Goal: Transaction & Acquisition: Purchase product/service

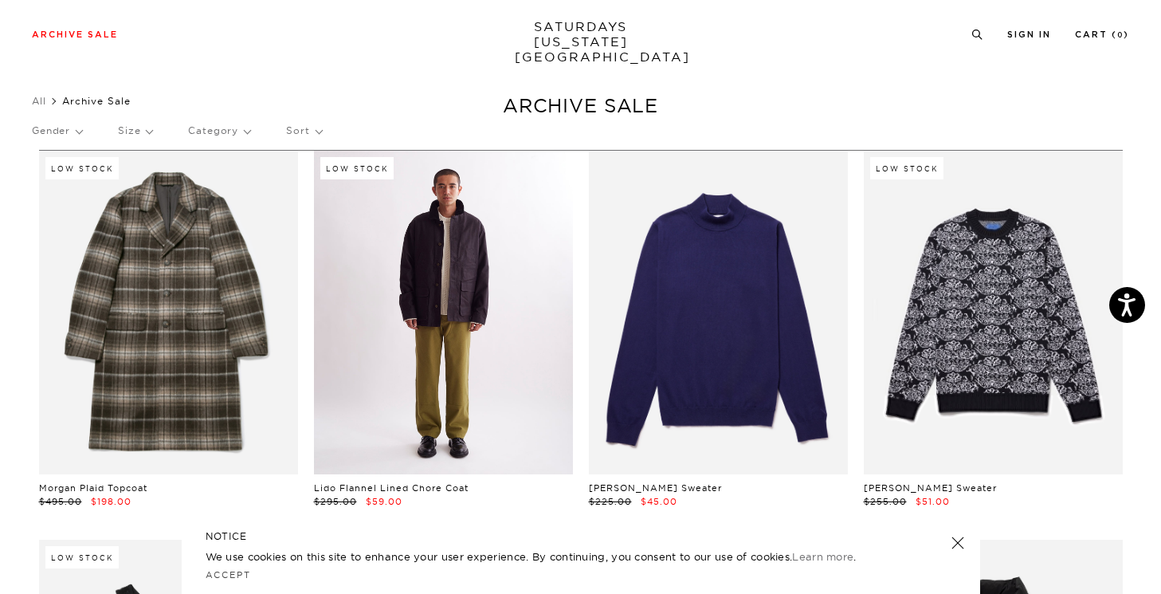
scroll to position [14, 0]
click at [426, 325] on link at bounding box center [443, 312] width 259 height 324
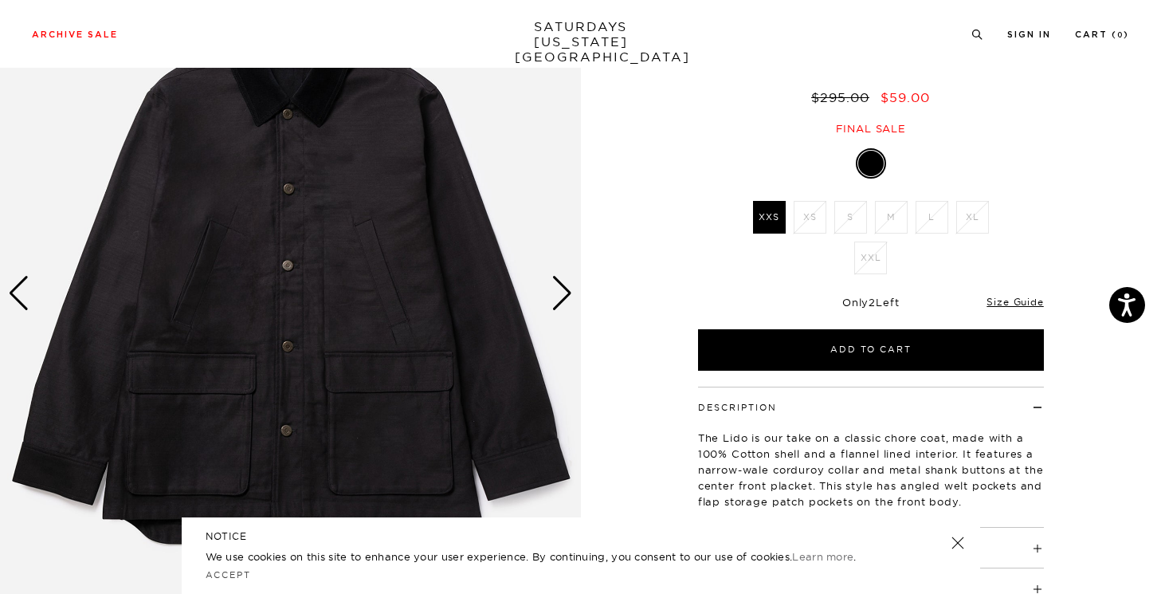
scroll to position [147, 0]
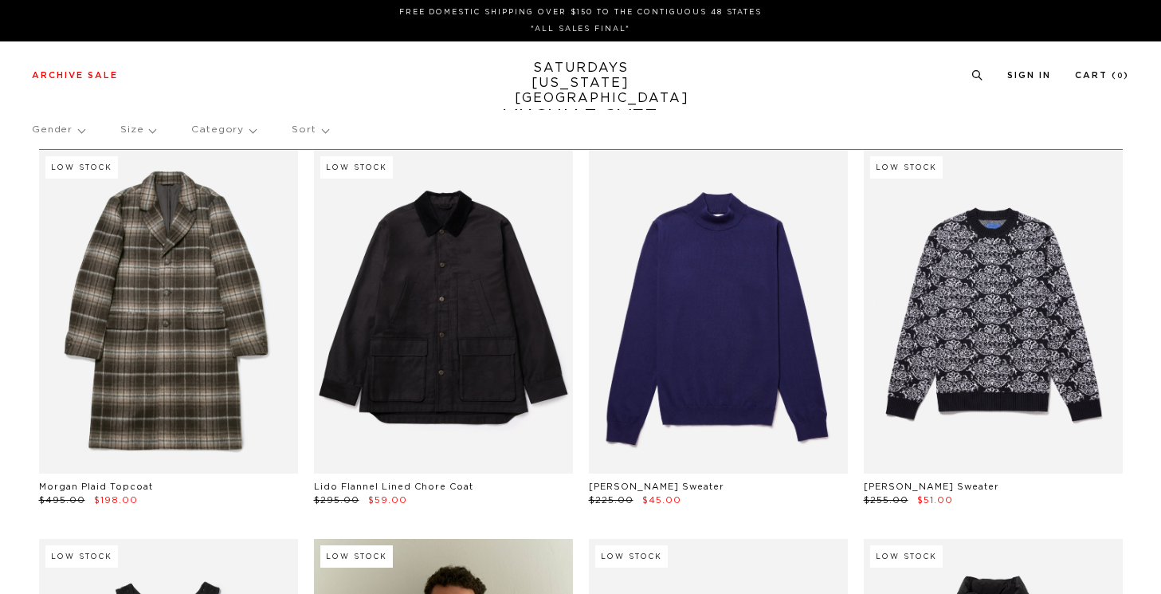
scroll to position [14, 0]
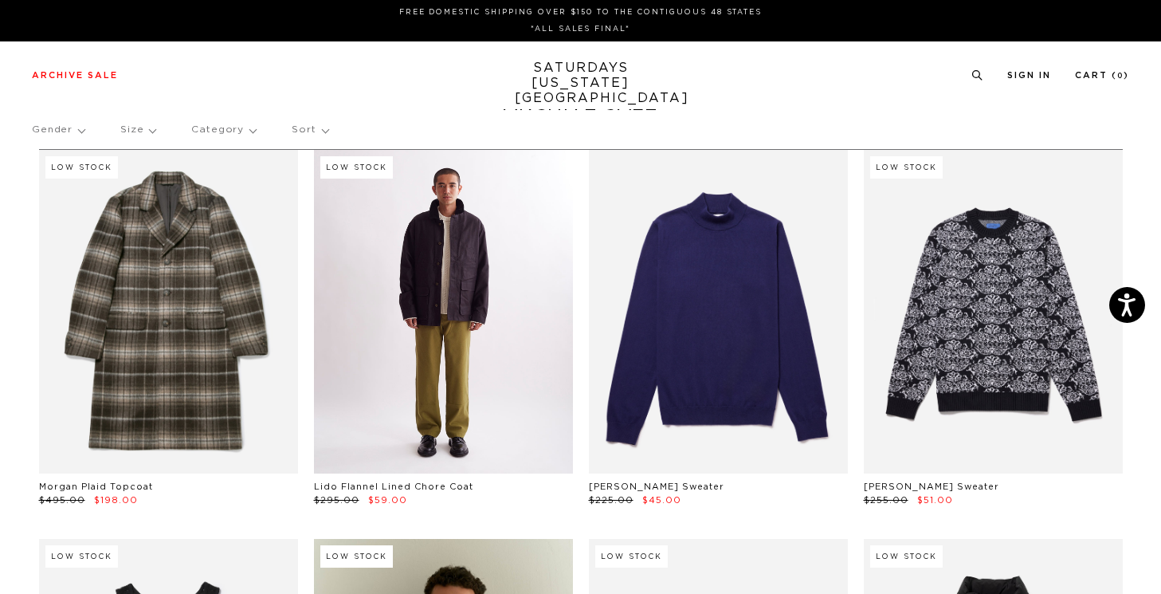
click at [470, 280] on link at bounding box center [443, 312] width 259 height 324
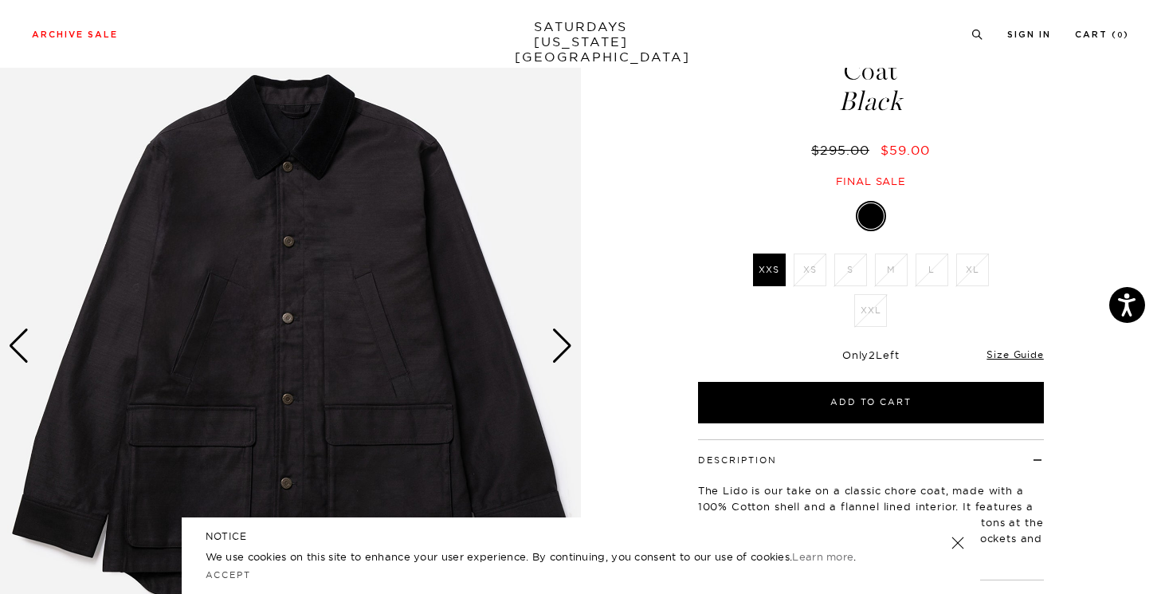
scroll to position [133, 0]
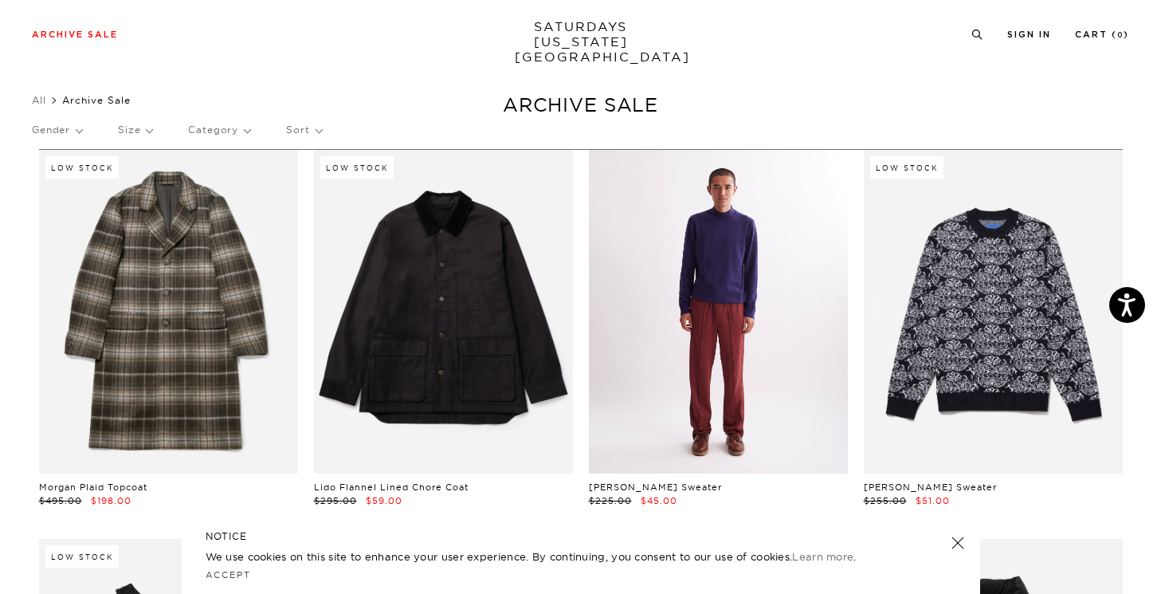
click at [747, 348] on link at bounding box center [718, 312] width 259 height 324
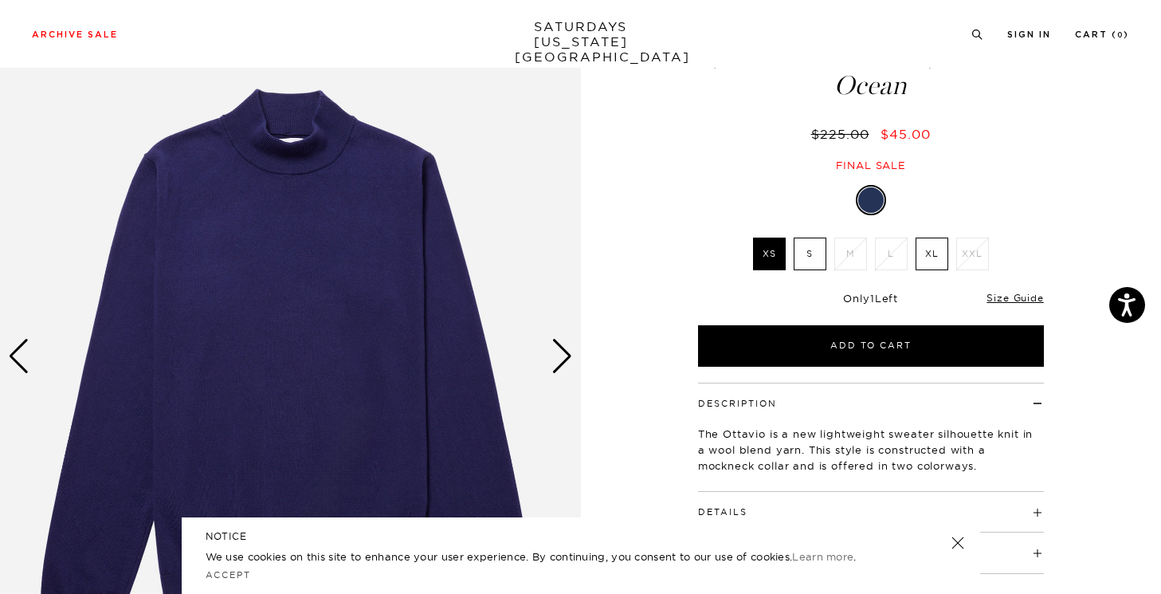
scroll to position [222, 0]
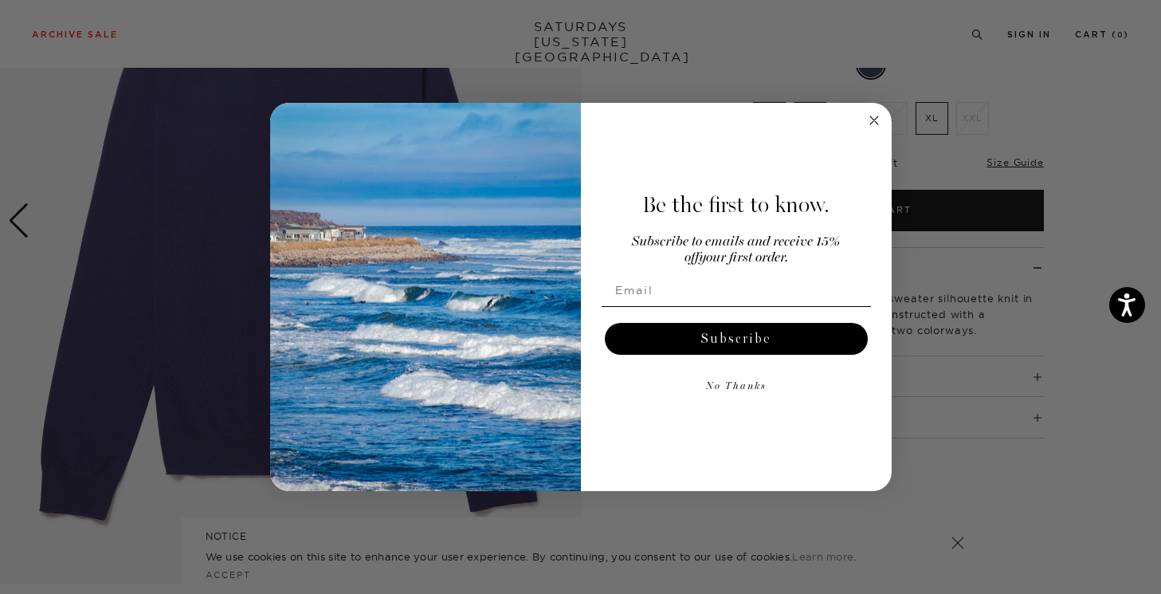
click at [875, 123] on circle "Close dialog" at bounding box center [874, 120] width 18 height 18
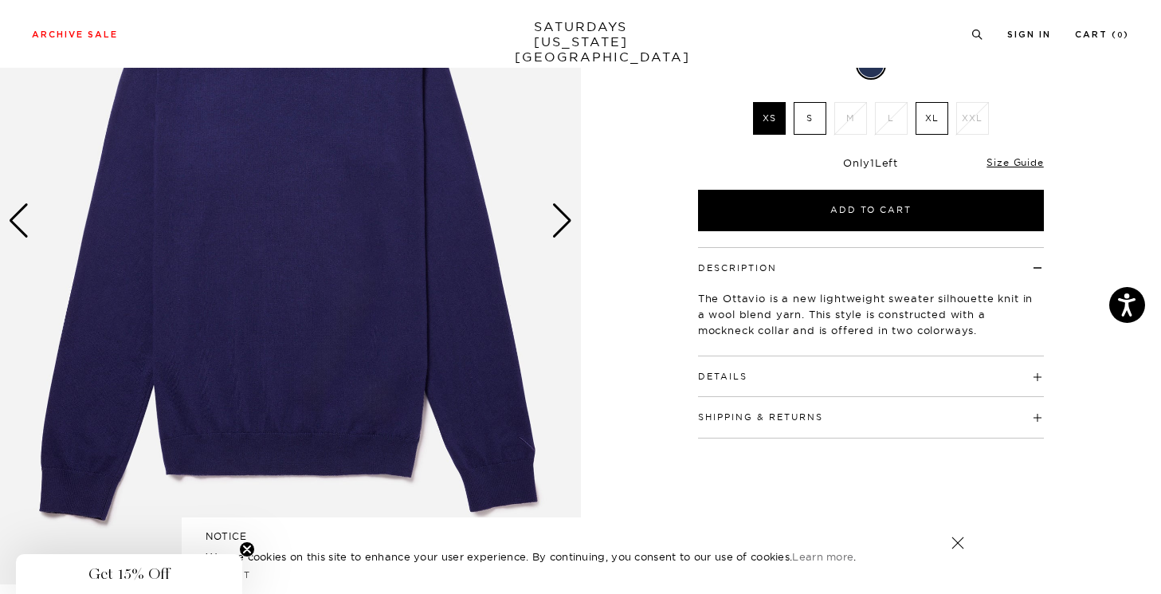
scroll to position [0, 0]
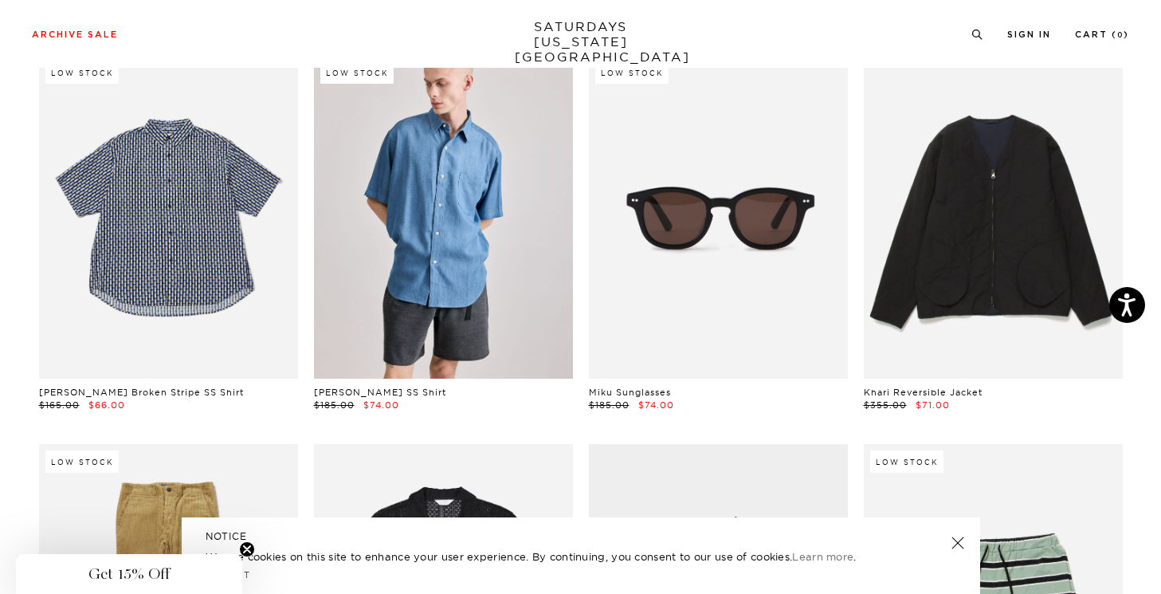
scroll to position [886, 0]
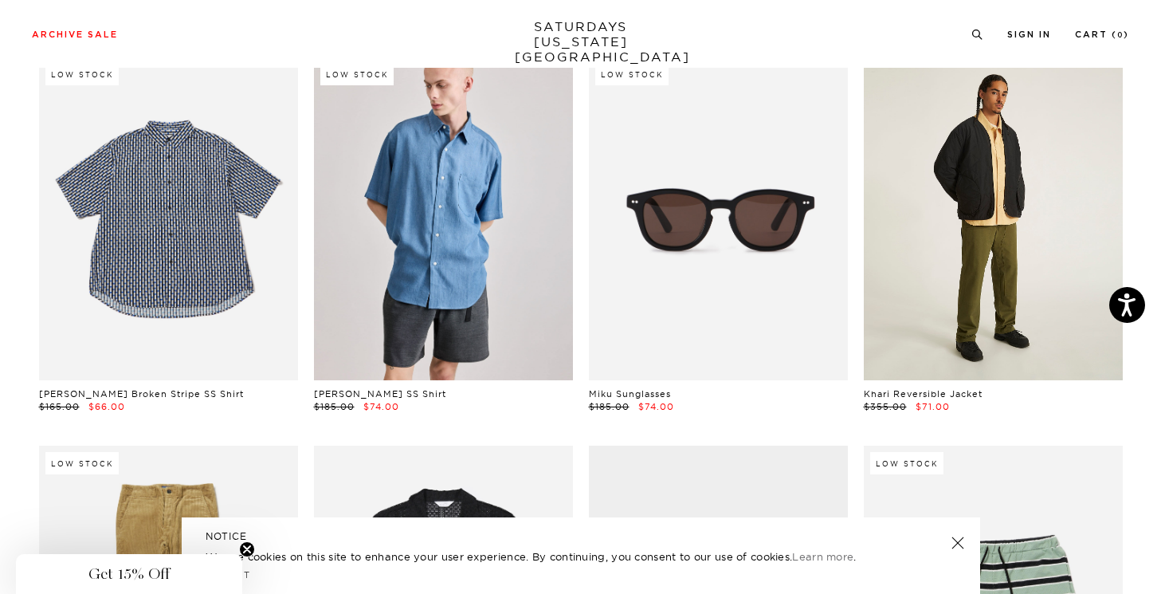
click at [975, 346] on link at bounding box center [993, 219] width 259 height 324
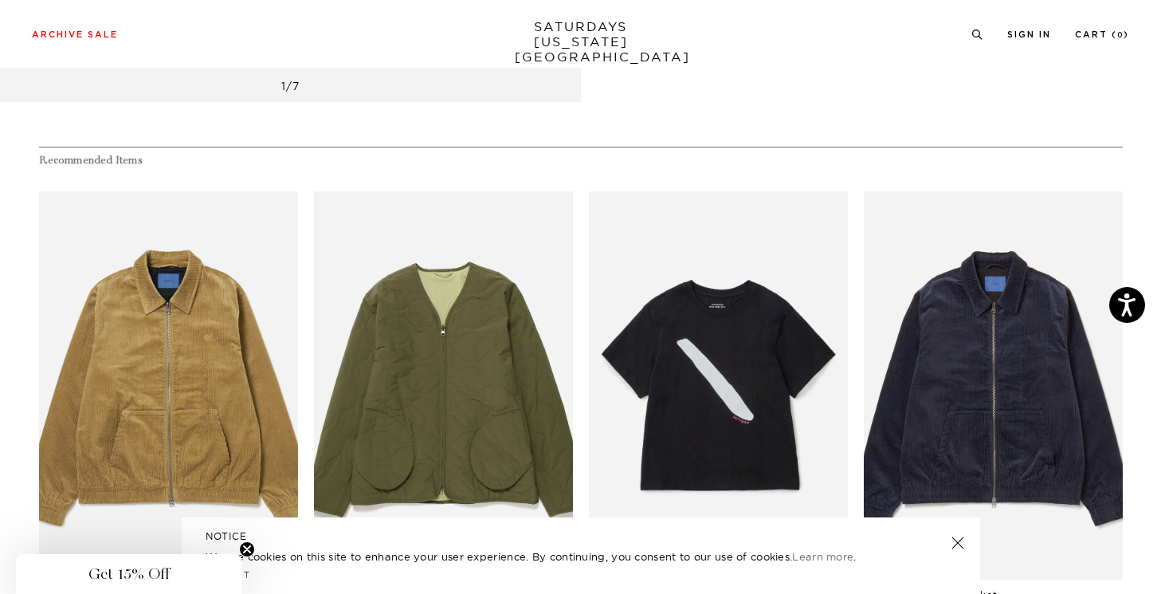
scroll to position [798, 0]
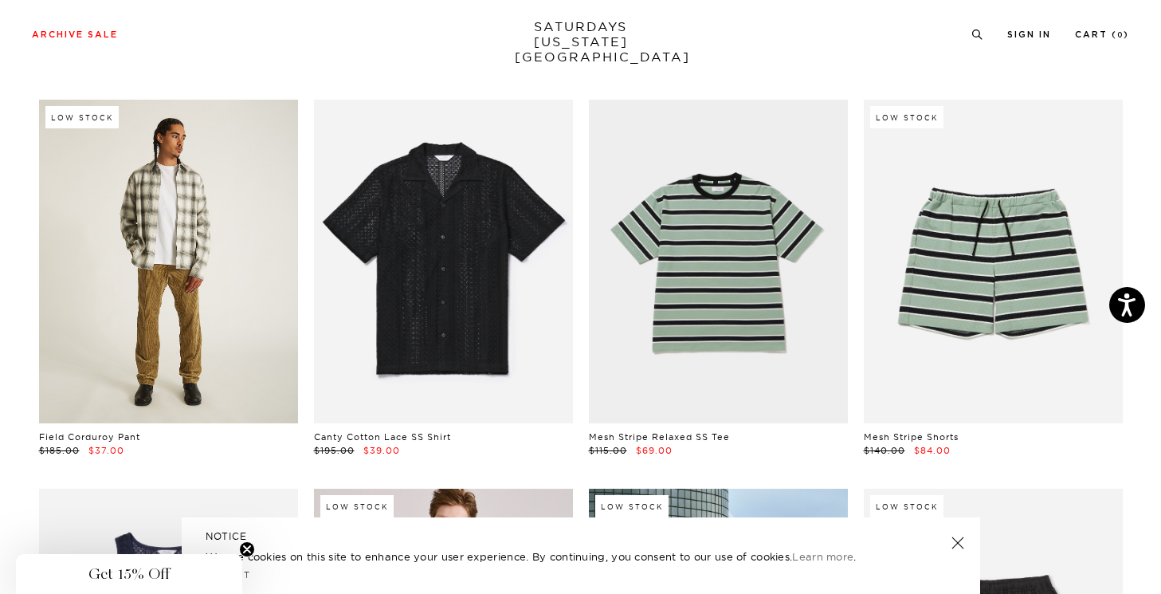
scroll to position [1233, 0]
click at [192, 203] on link at bounding box center [168, 261] width 259 height 324
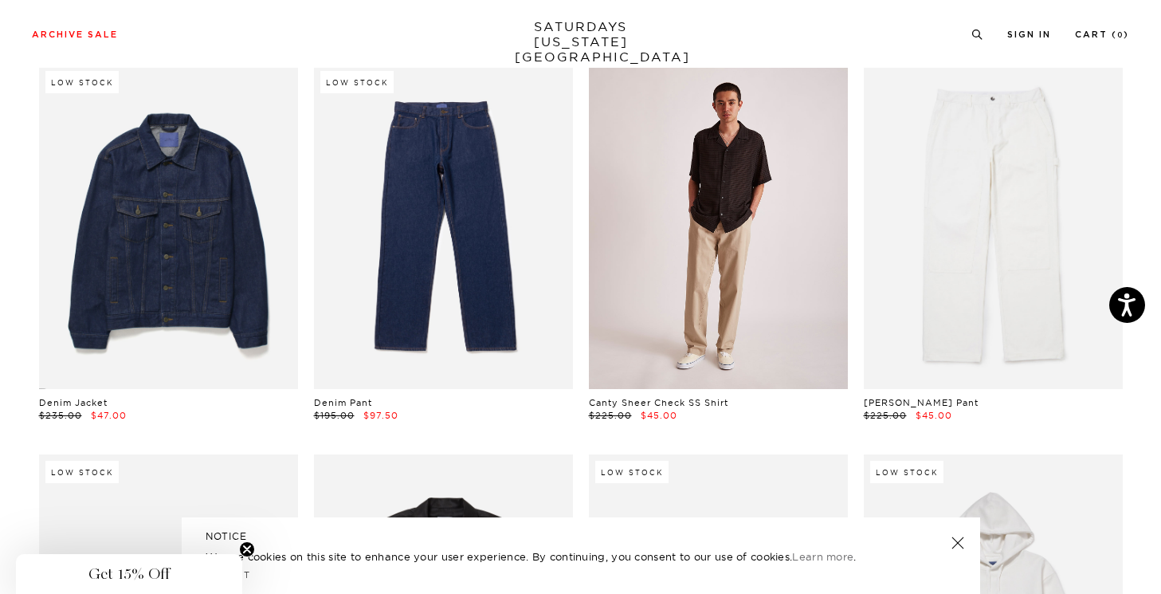
scroll to position [2047, 0]
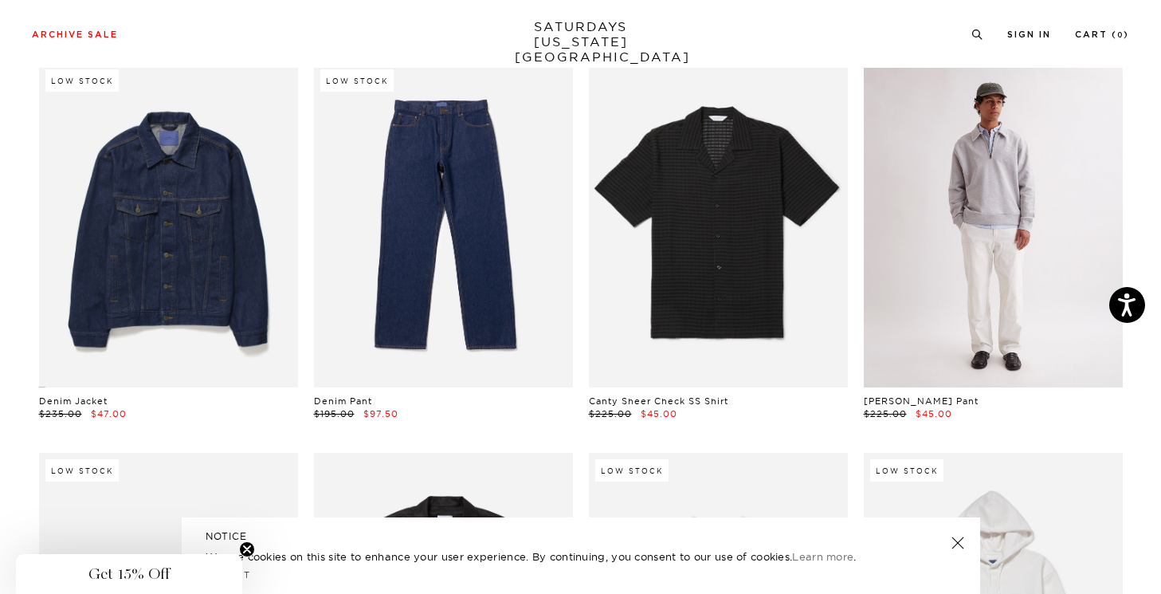
click at [931, 214] on link at bounding box center [993, 225] width 259 height 324
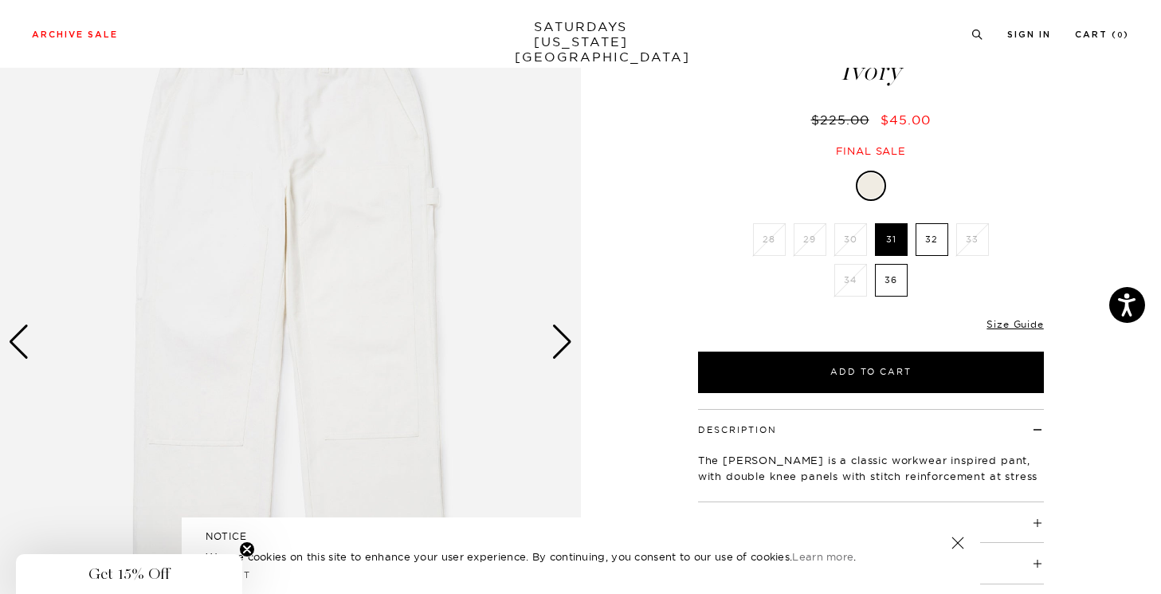
scroll to position [76, 0]
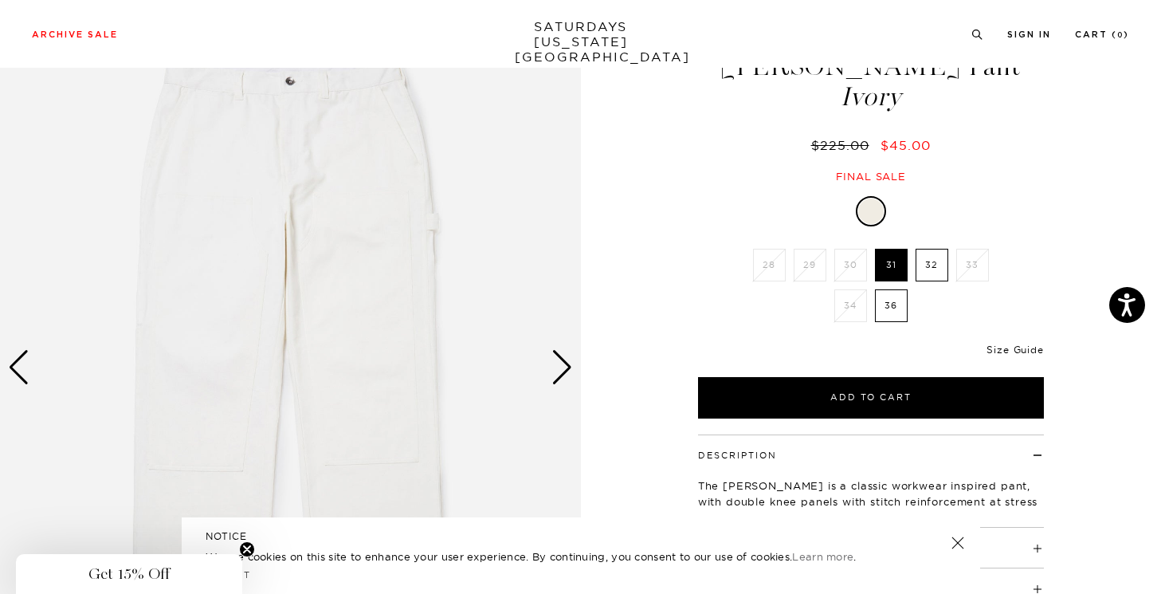
click at [1012, 347] on link "Size Guide" at bounding box center [1015, 350] width 57 height 12
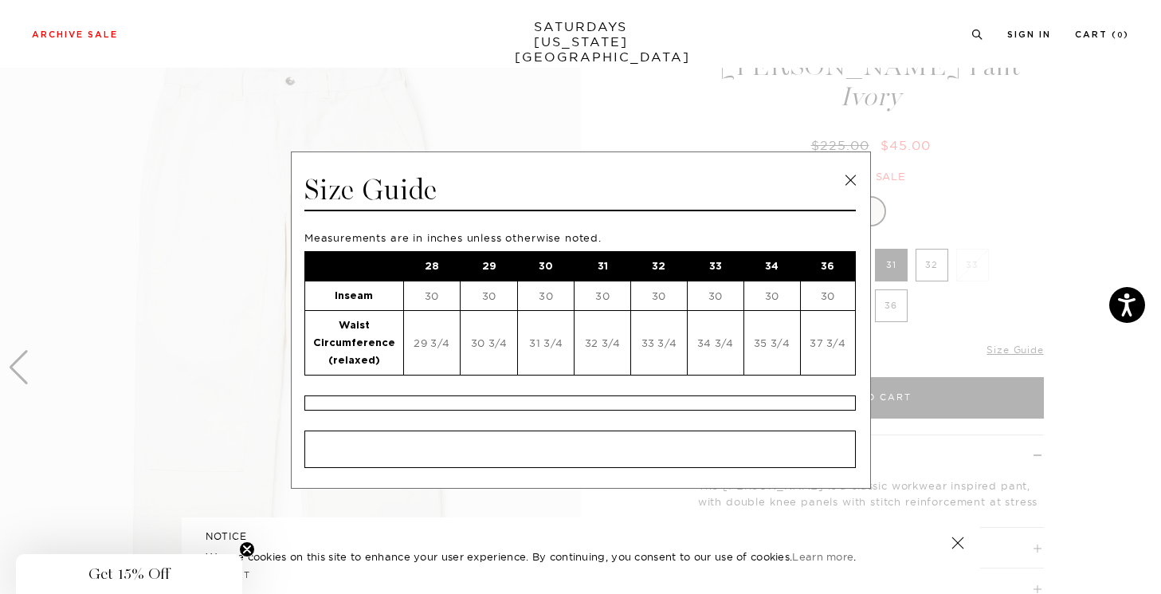
click at [841, 175] on link at bounding box center [851, 180] width 24 height 24
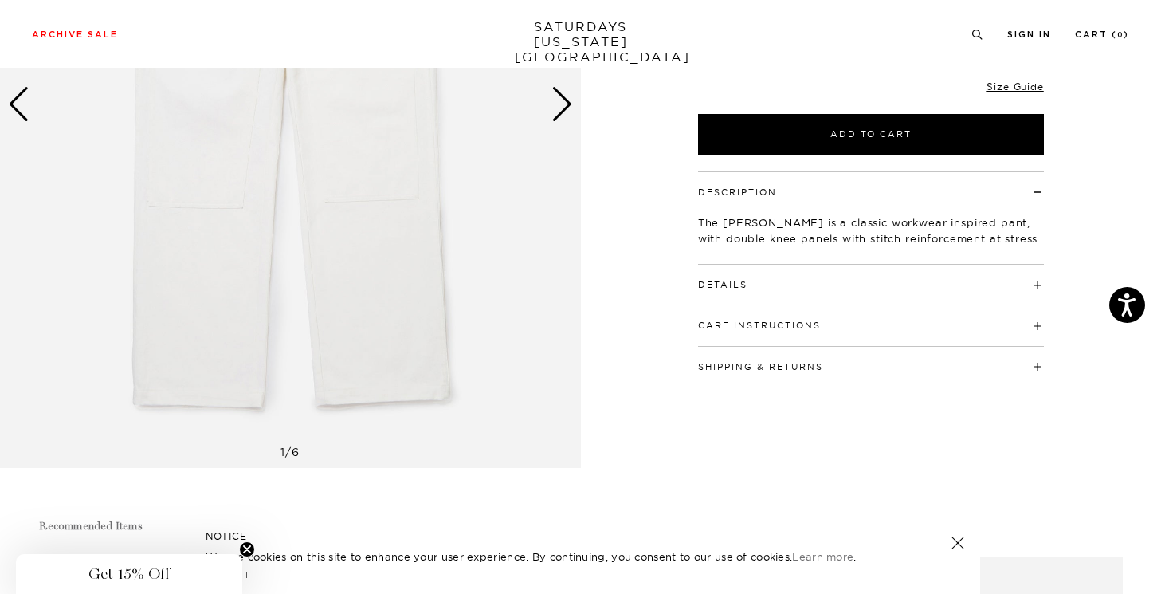
scroll to position [773, 0]
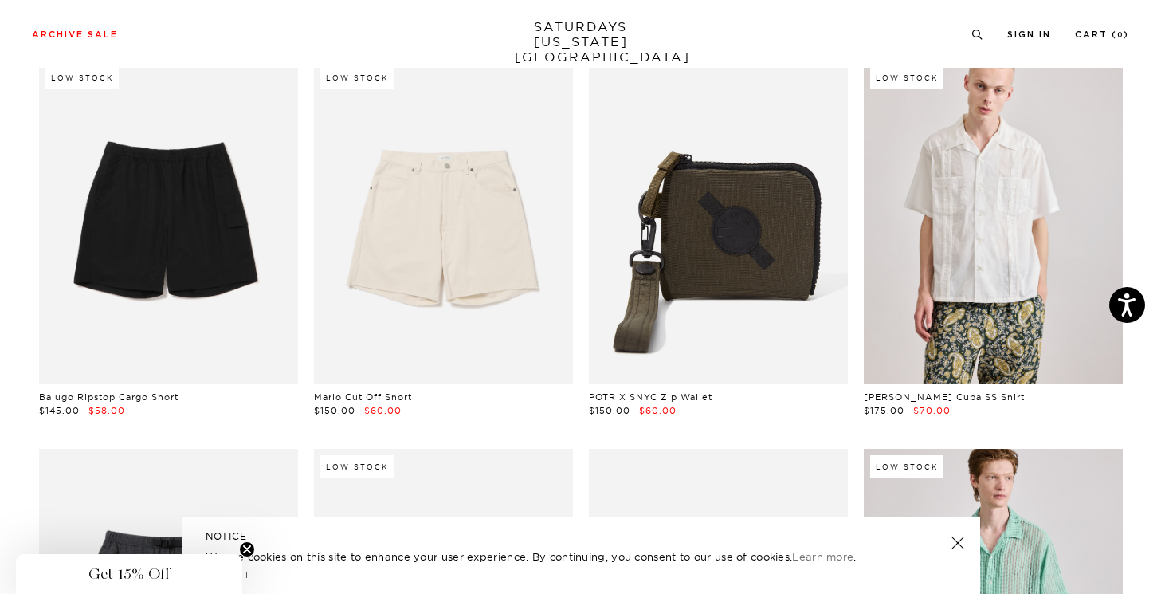
scroll to position [2830, 0]
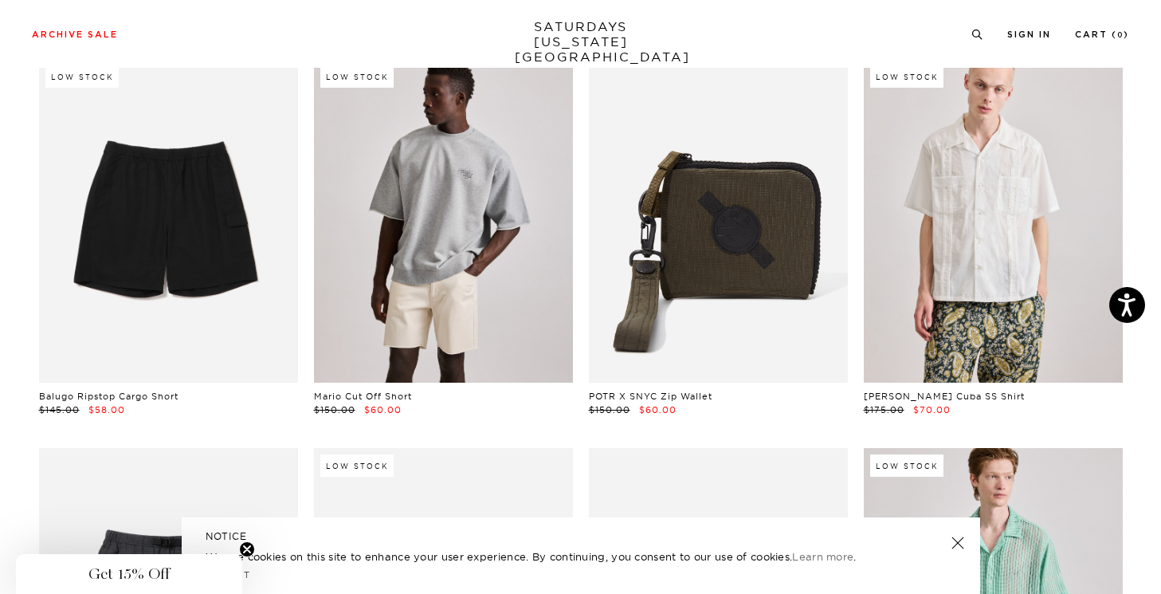
click at [473, 249] on link at bounding box center [443, 221] width 259 height 324
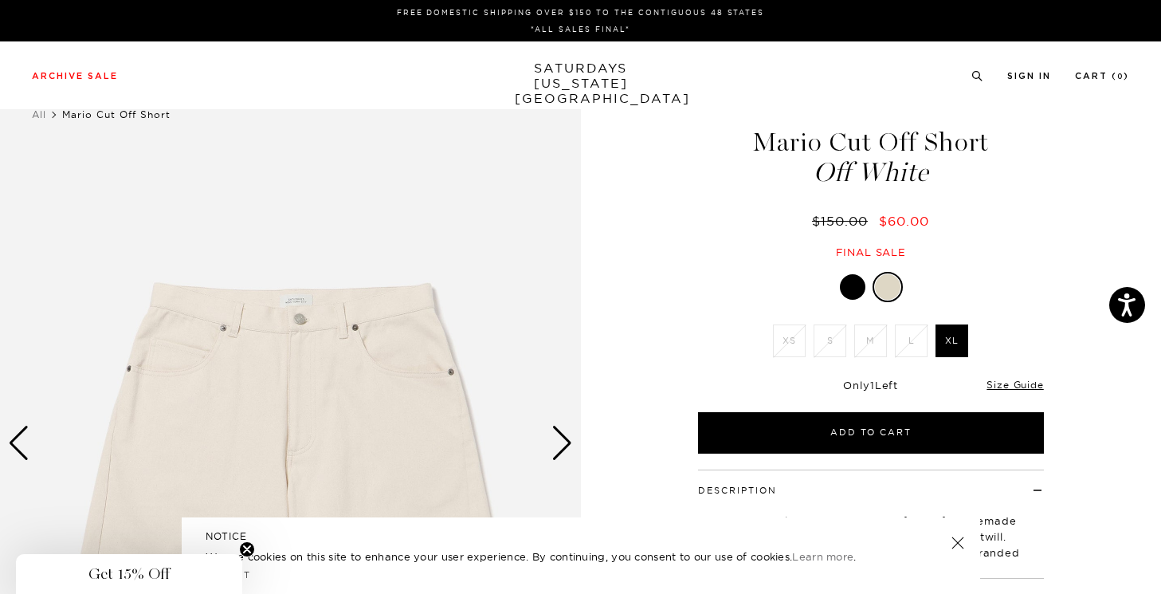
click at [846, 282] on div at bounding box center [853, 287] width 26 height 26
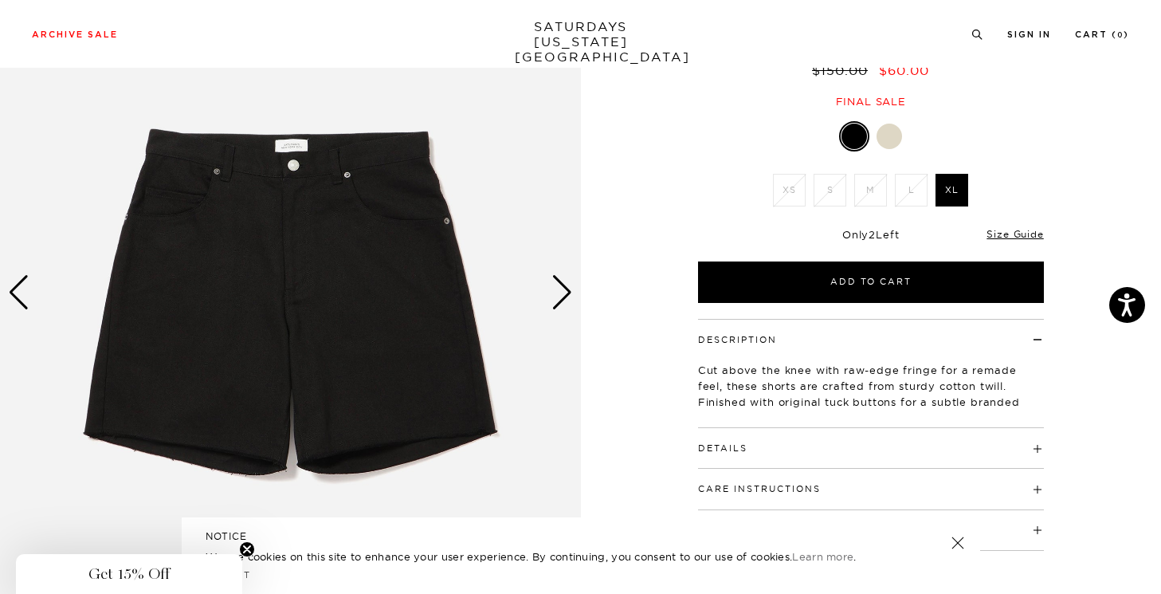
scroll to position [396, 0]
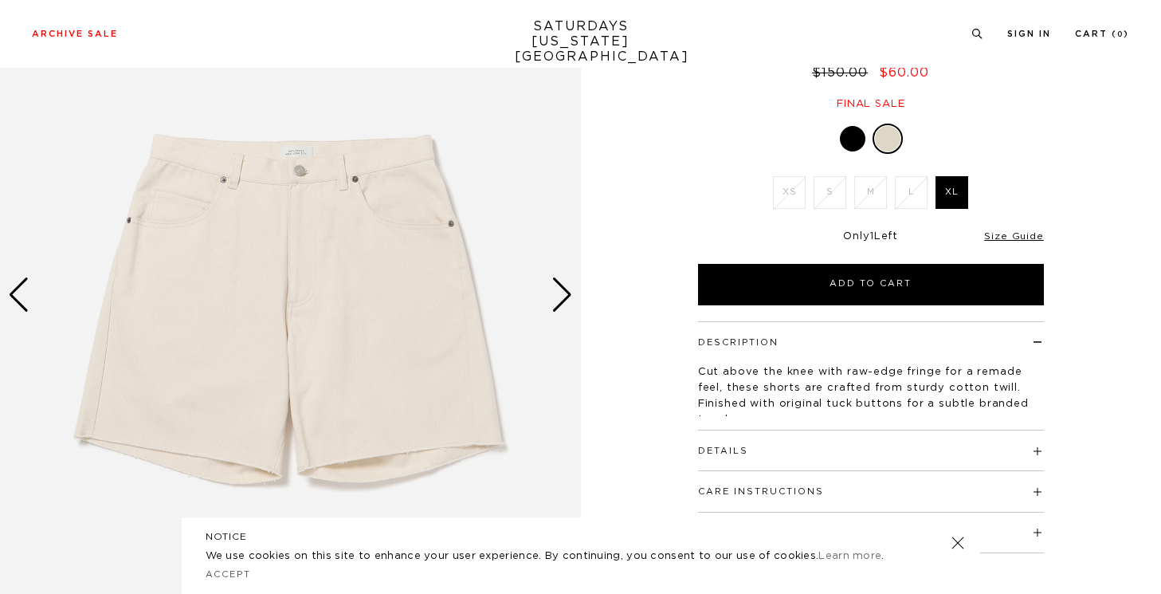
scroll to position [558, 0]
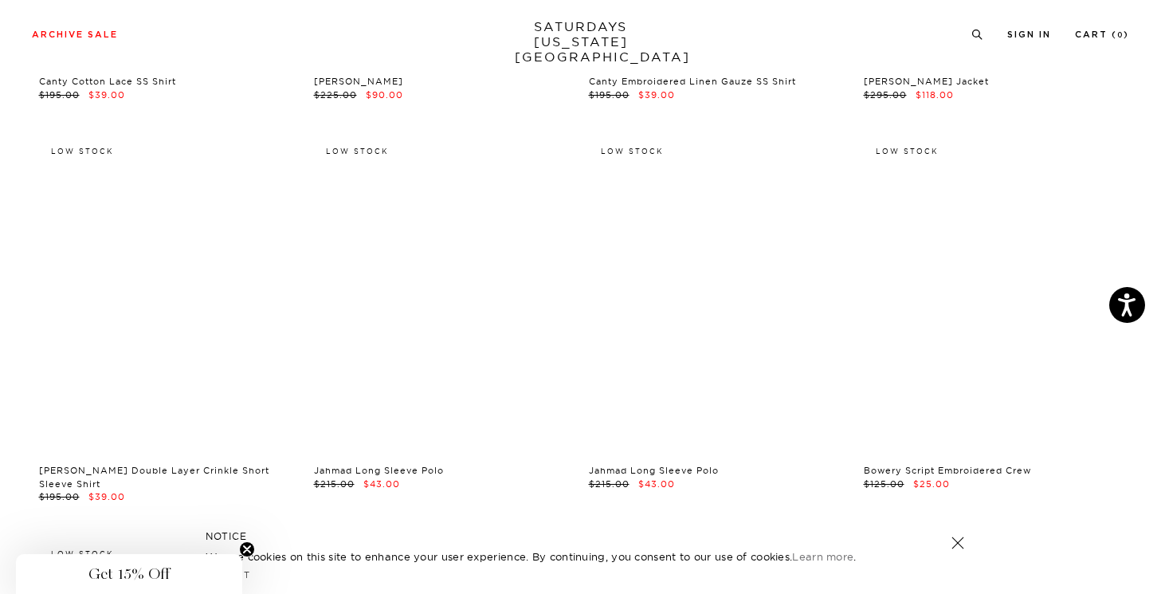
scroll to position [10861, 0]
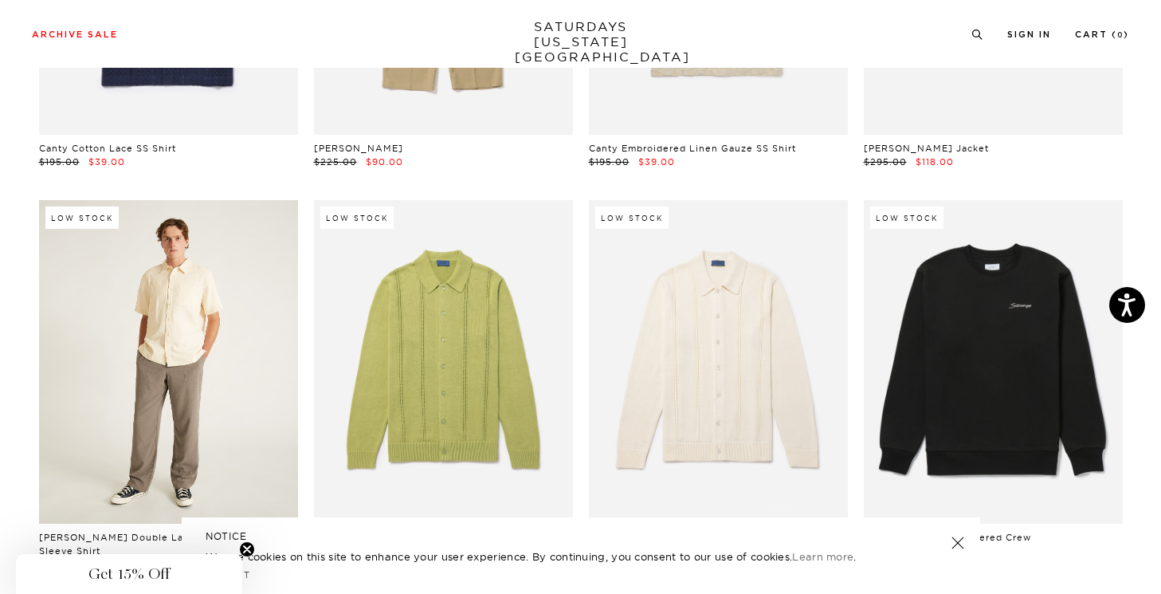
click at [173, 345] on link at bounding box center [168, 362] width 259 height 324
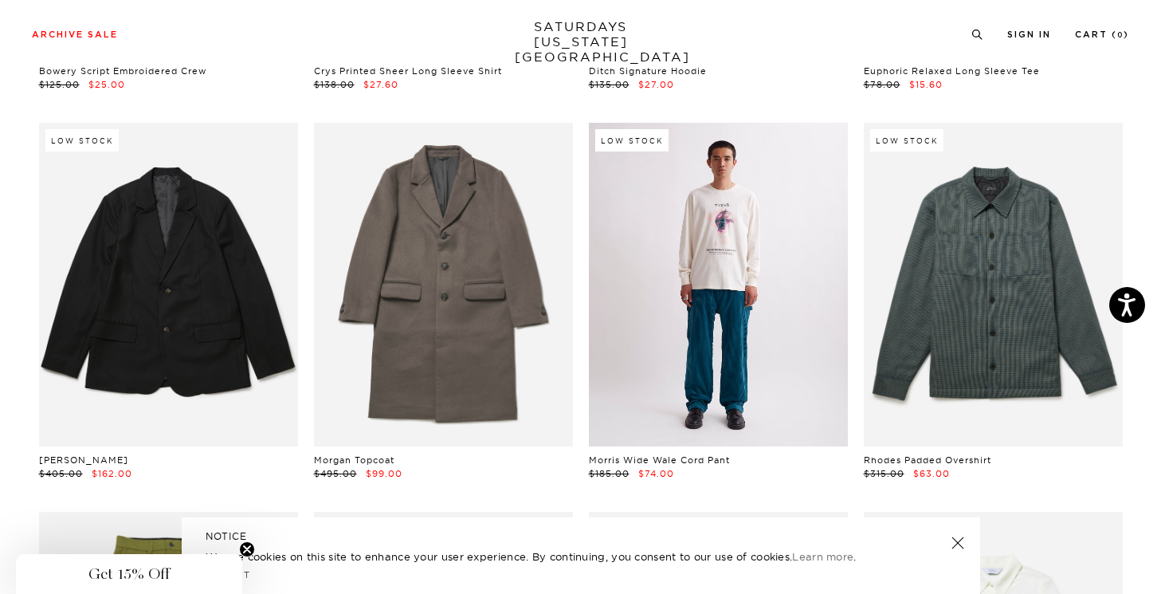
scroll to position [11731, 0]
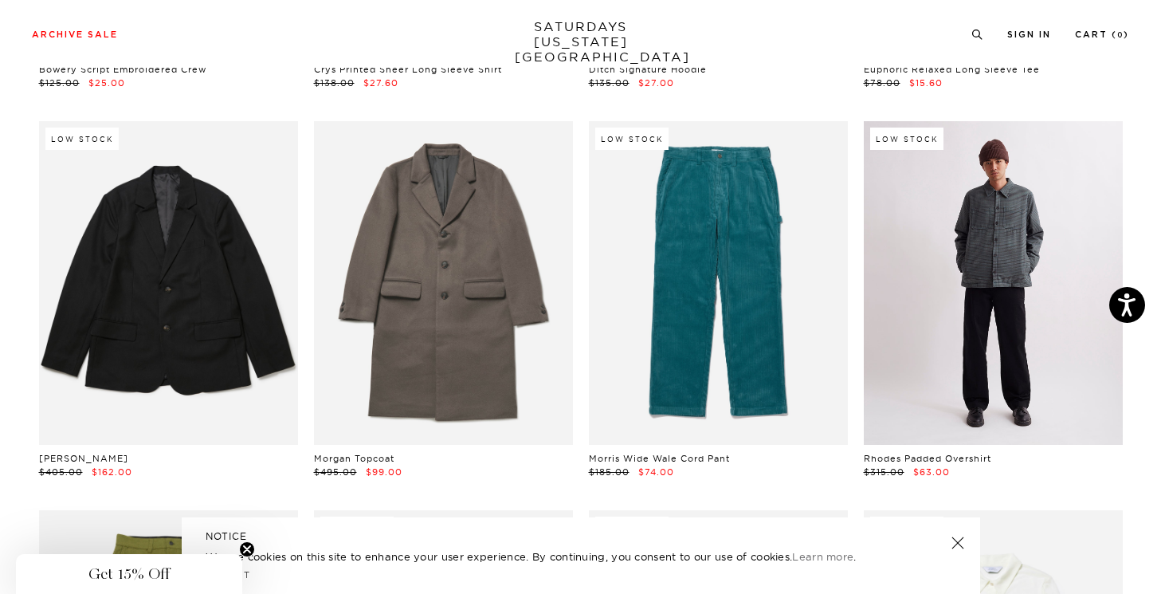
click at [929, 293] on link at bounding box center [993, 283] width 259 height 324
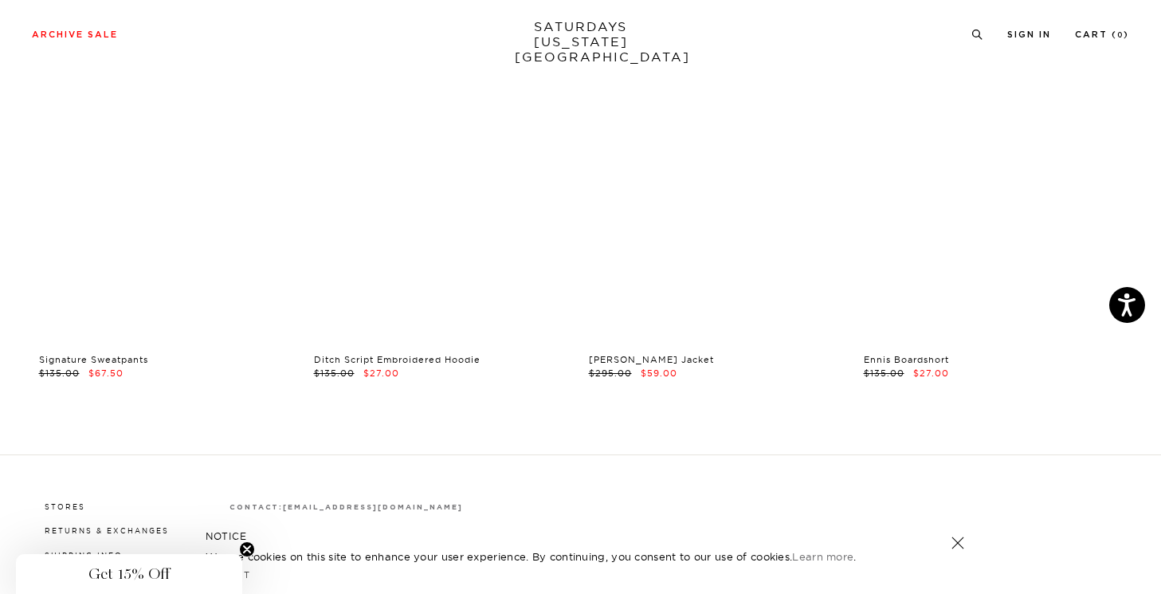
scroll to position [23236, 0]
